Goal: Go to known website: Access a specific website the user already knows

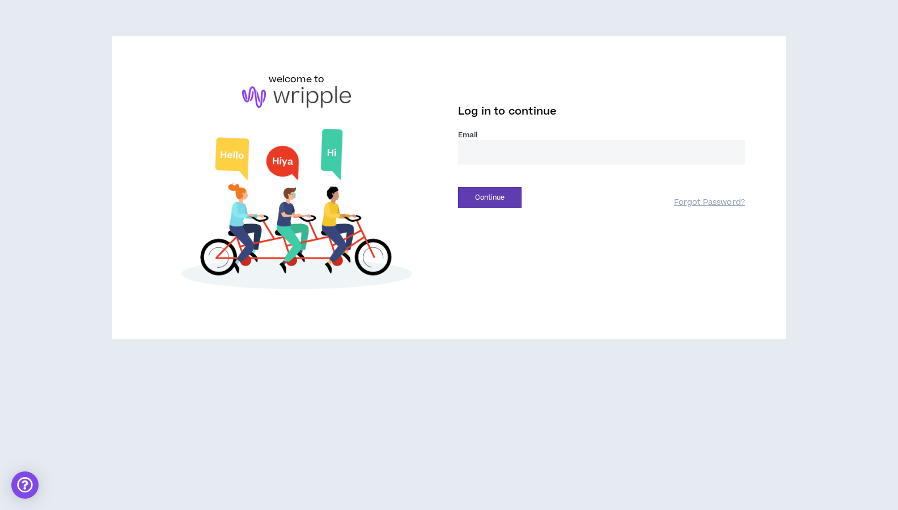
click at [486, 153] on input "email" at bounding box center [601, 152] width 287 height 24
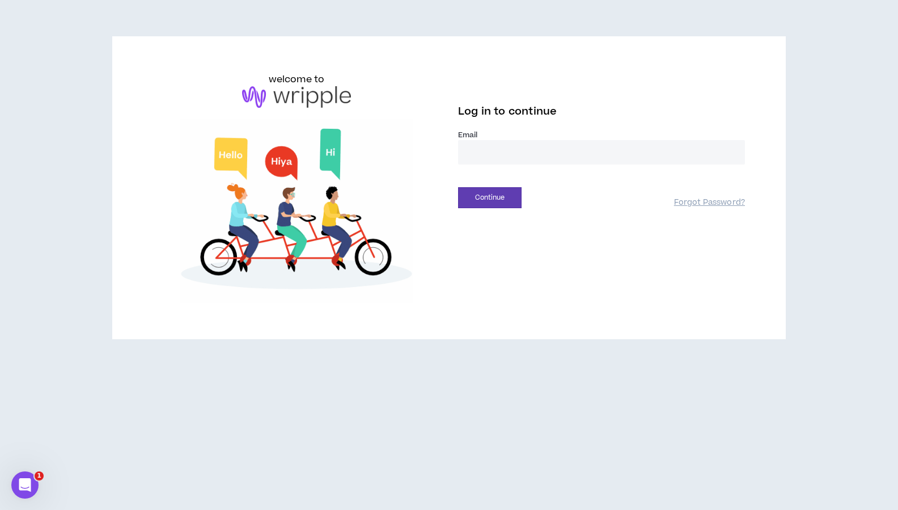
type input "**********"
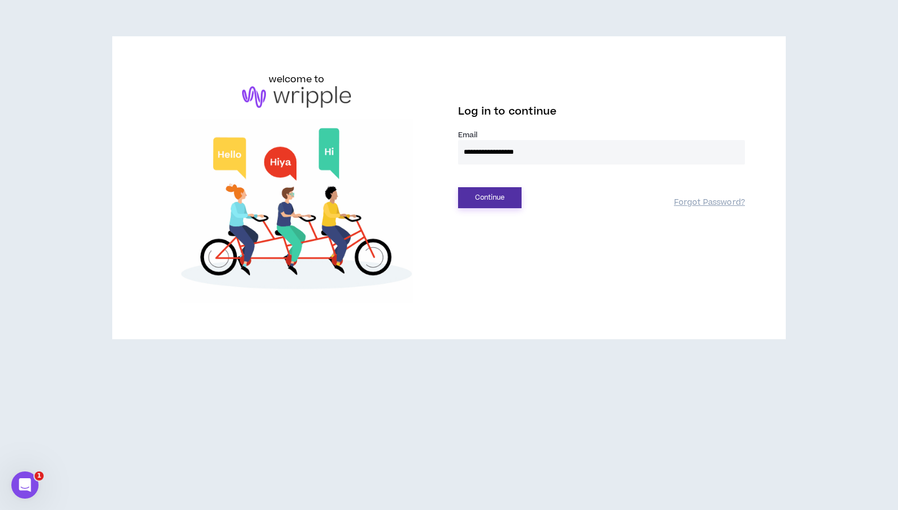
click at [502, 198] on button "Continue" at bounding box center [489, 197] width 63 height 21
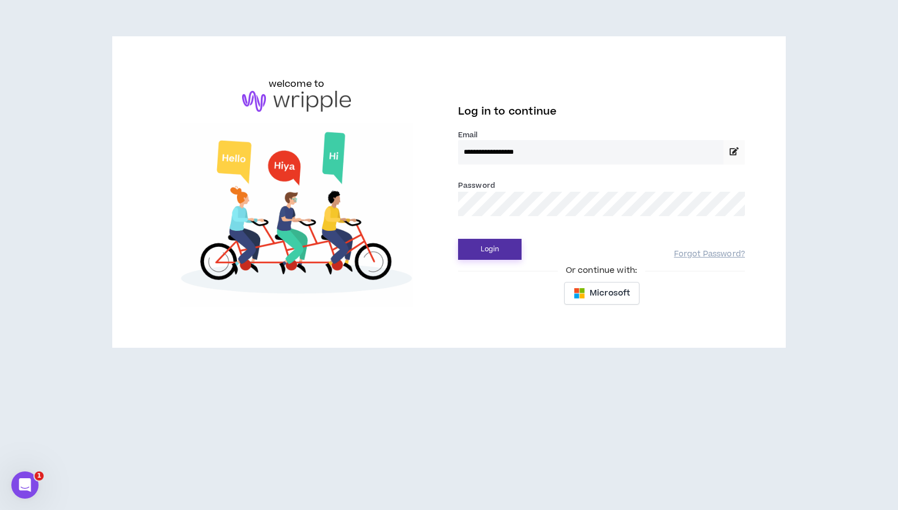
click at [501, 245] on button "Login" at bounding box center [489, 249] width 63 height 21
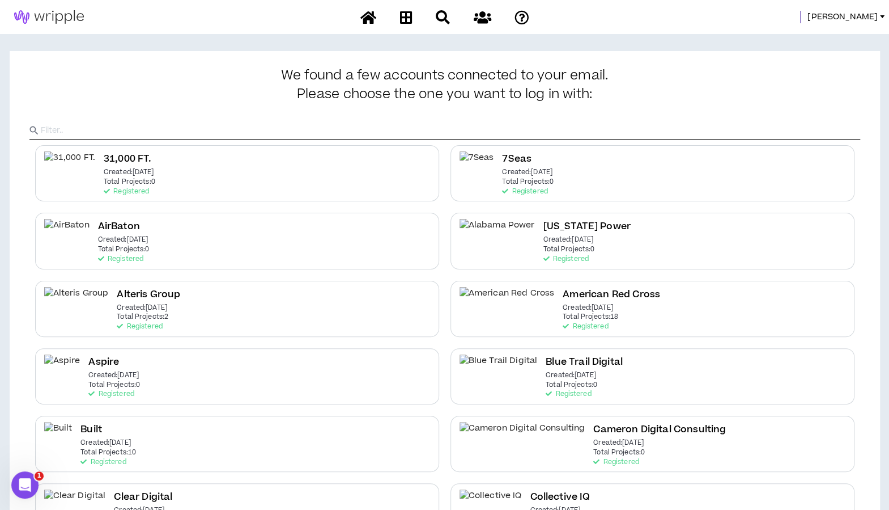
click at [464, 130] on input "text" at bounding box center [451, 130] width 820 height 17
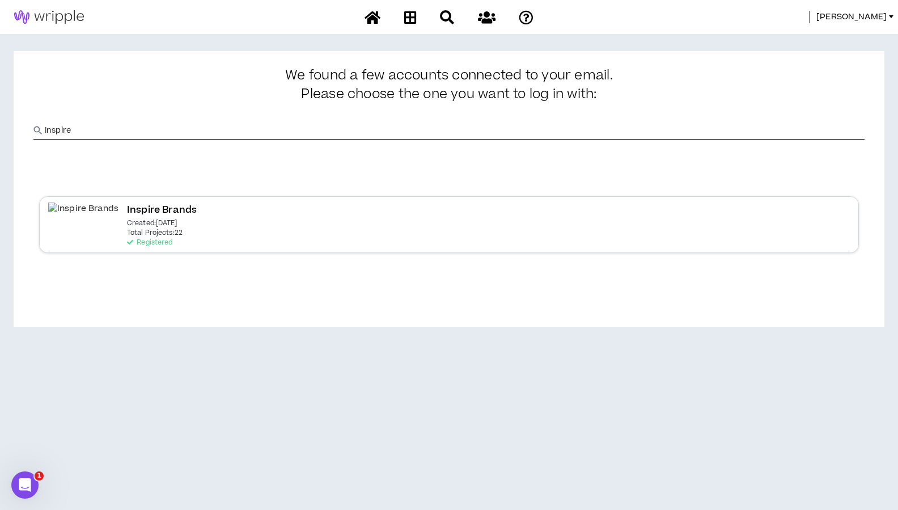
type input "Inspire"
click at [196, 228] on div "Inspire Brands Created: Mar 23 2022 Total Projects: 22 Registered" at bounding box center [449, 224] width 820 height 56
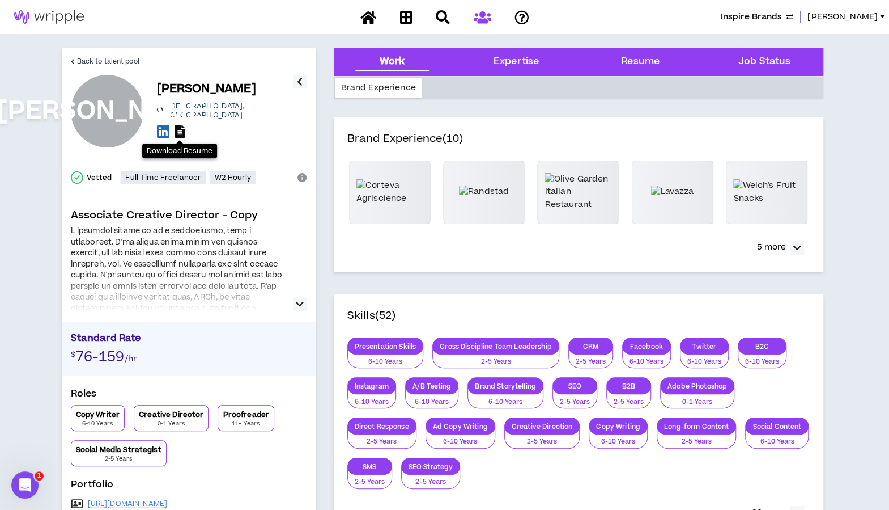
click at [177, 128] on icon at bounding box center [180, 131] width 10 height 13
